Goal: Communication & Community: Answer question/provide support

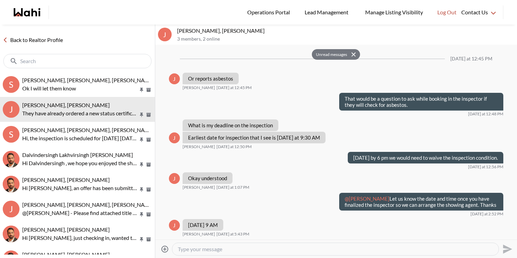
scroll to position [1276, 0]
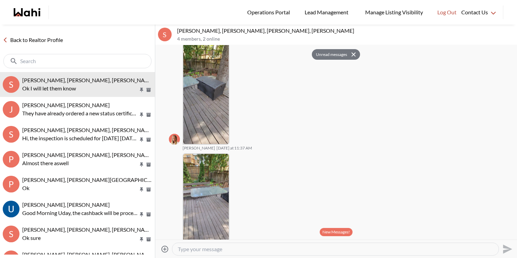
scroll to position [1377, 0]
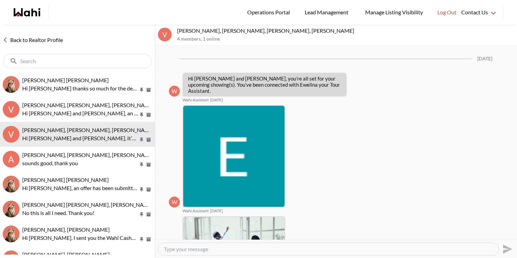
scroll to position [380, 0]
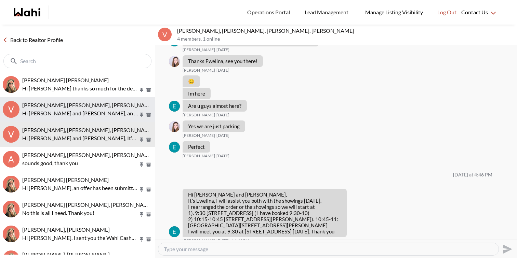
click at [98, 106] on span "[PERSON_NAME], [PERSON_NAME], [PERSON_NAME]" at bounding box center [88, 105] width 132 height 6
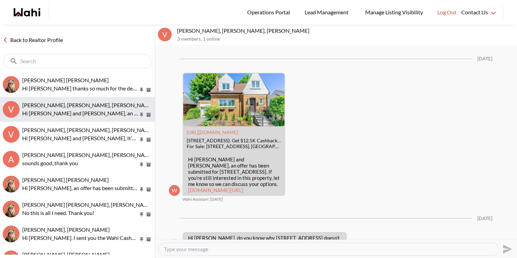
scroll to position [1068, 0]
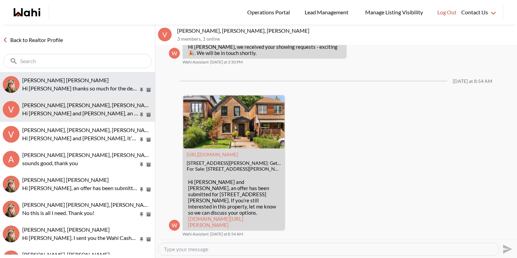
click at [99, 80] on div "Arek Klauza, Barbara" at bounding box center [87, 80] width 130 height 7
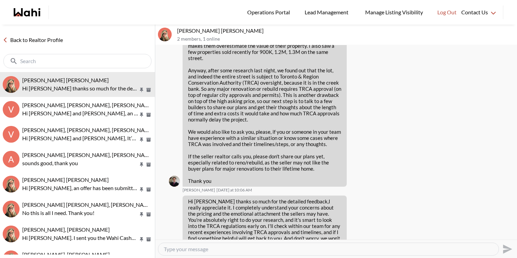
scroll to position [237, 0]
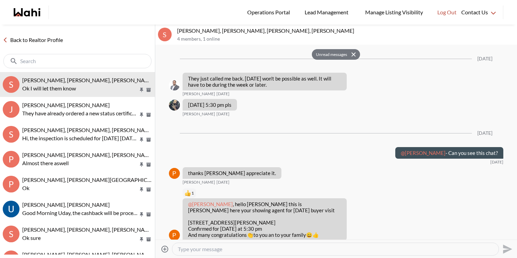
scroll to position [1377, 0]
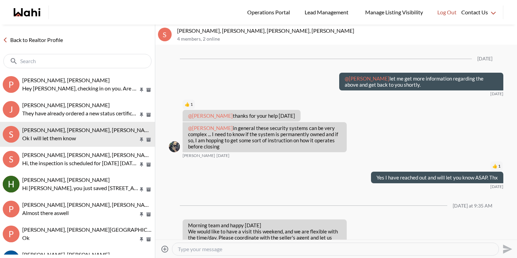
scroll to position [1031, 0]
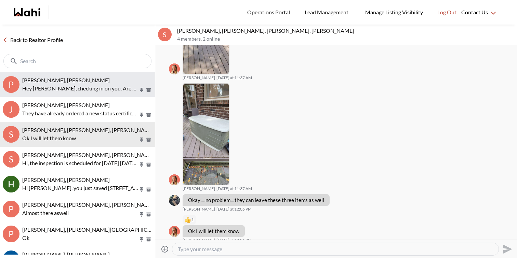
click at [104, 84] on p "Hey [PERSON_NAME], checking in on you. Are you still considering a purchase soo…" at bounding box center [80, 88] width 116 height 8
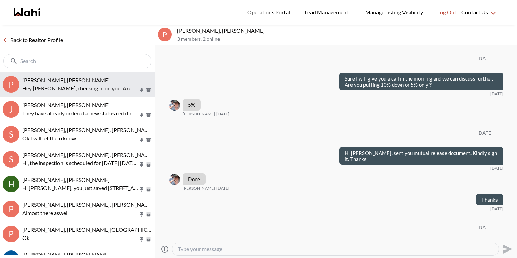
scroll to position [762, 0]
